Goal: Contribute content: Contribute content

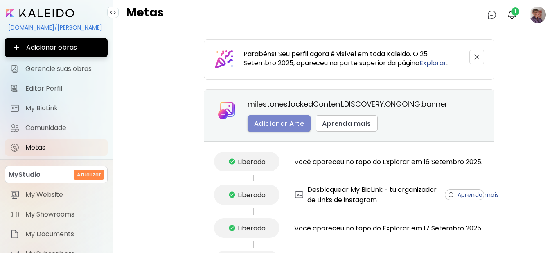
click at [278, 124] on span "Adicionar Arte" at bounding box center [279, 123] width 50 height 9
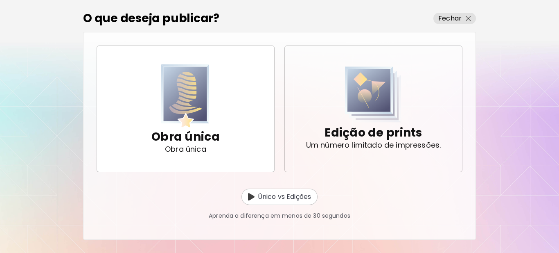
click at [372, 103] on img "button" at bounding box center [373, 94] width 57 height 56
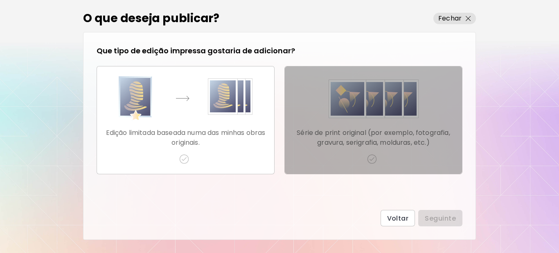
click at [375, 151] on div "Série de print original (por exemplo, fotografia, gravura, serigrafia, molduras…" at bounding box center [374, 120] width 164 height 88
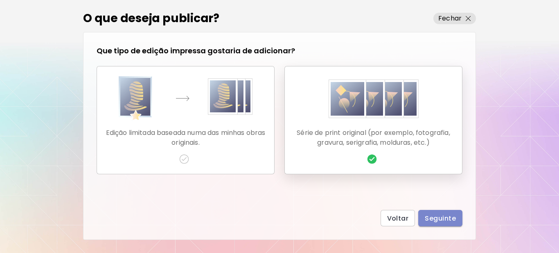
click at [439, 221] on span "Seguinte" at bounding box center [440, 218] width 31 height 9
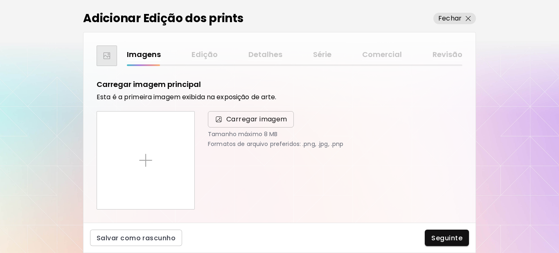
click at [250, 124] on span "Carregar imagem" at bounding box center [251, 119] width 86 height 16
click at [0, 0] on input "Carregar imagem" at bounding box center [0, 0] width 0 height 0
